Goal: Find specific page/section

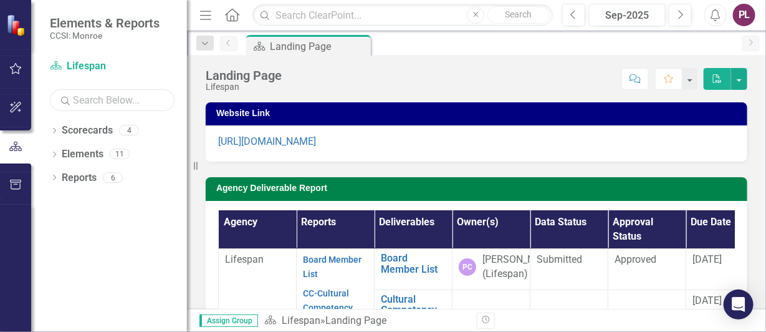
click at [85, 99] on input "text" at bounding box center [112, 100] width 125 height 22
click at [324, 45] on div "Landing Page" at bounding box center [311, 47] width 82 height 16
click at [739, 77] on button "button" at bounding box center [739, 79] width 16 height 22
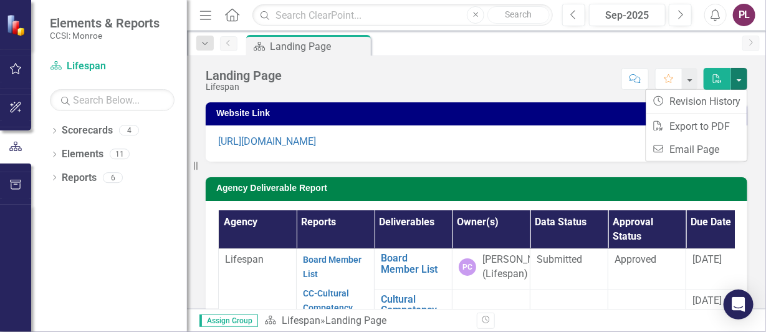
click at [562, 82] on div "Score: N/A Sep-2025 Completed Comment Favorite PDF" at bounding box center [517, 78] width 459 height 21
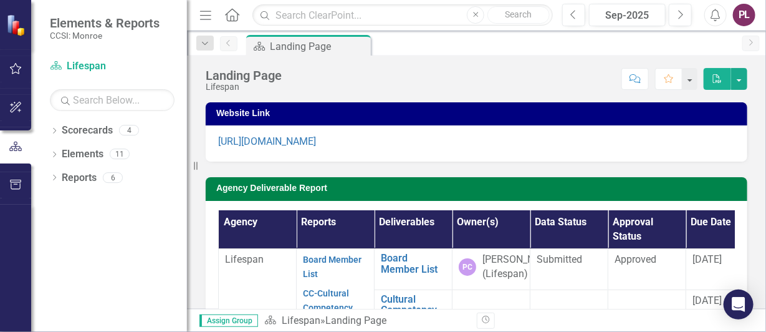
click at [209, 14] on icon "button" at bounding box center [205, 15] width 11 height 9
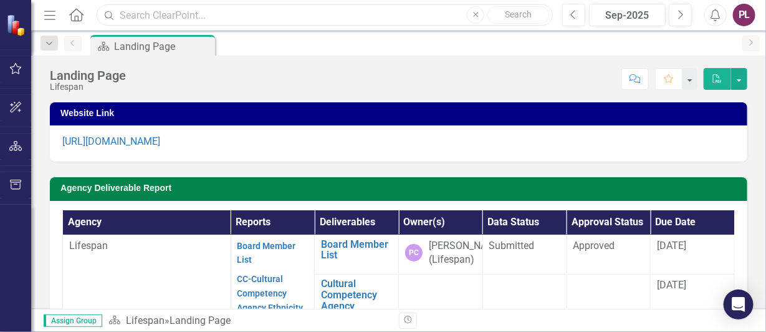
click at [150, 9] on input "text" at bounding box center [325, 15] width 456 height 22
paste input "079260"
type input "079260"
drag, startPoint x: 158, startPoint y: 13, endPoint x: 109, endPoint y: 2, distance: 50.5
click at [109, 2] on div "Menu Home Search 079260 Close No results Previous Sep-2025 Next Alerts PL User …" at bounding box center [398, 15] width 735 height 31
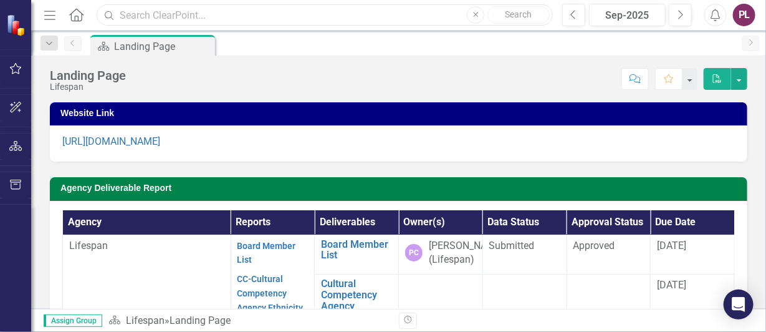
click at [150, 14] on input "text" at bounding box center [325, 15] width 456 height 22
paste input "90EJIG006101"
type input "90EJIG006101"
click at [384, 46] on div "Scorecard Landing Page Pin" at bounding box center [412, 45] width 648 height 20
